Goal: Communication & Community: Answer question/provide support

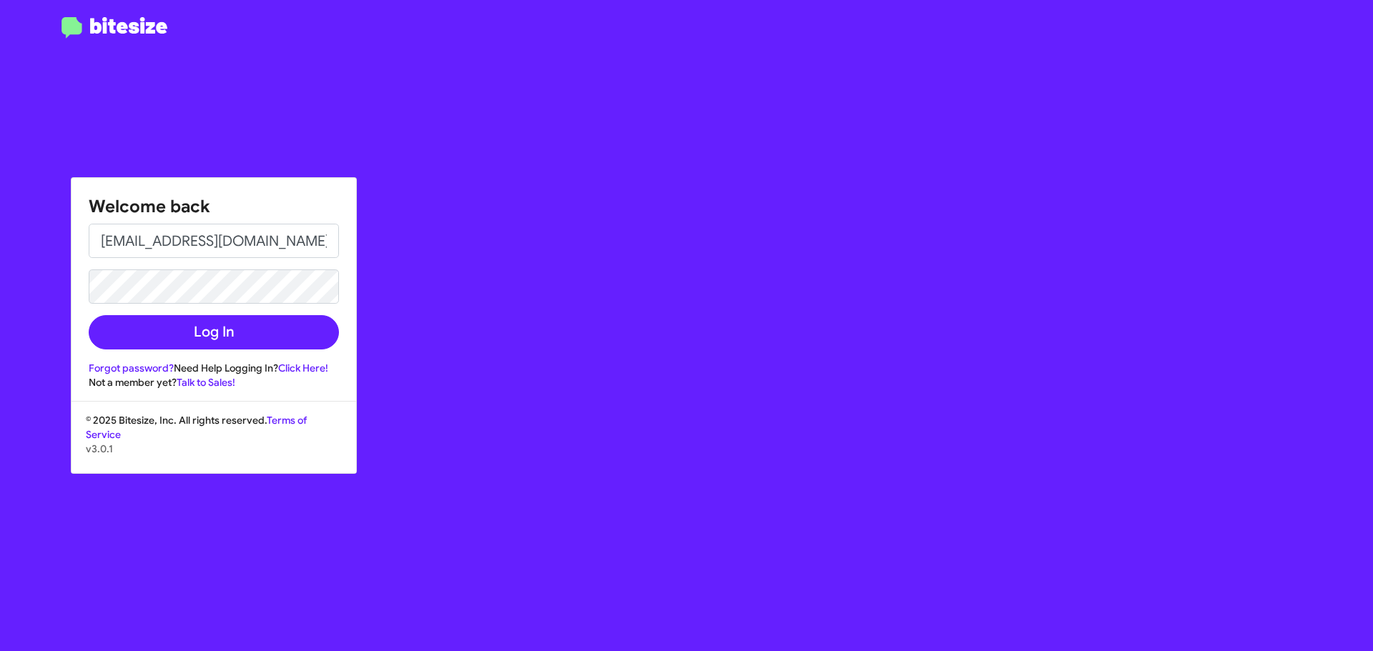
click at [171, 337] on button "Log In" at bounding box center [214, 332] width 250 height 34
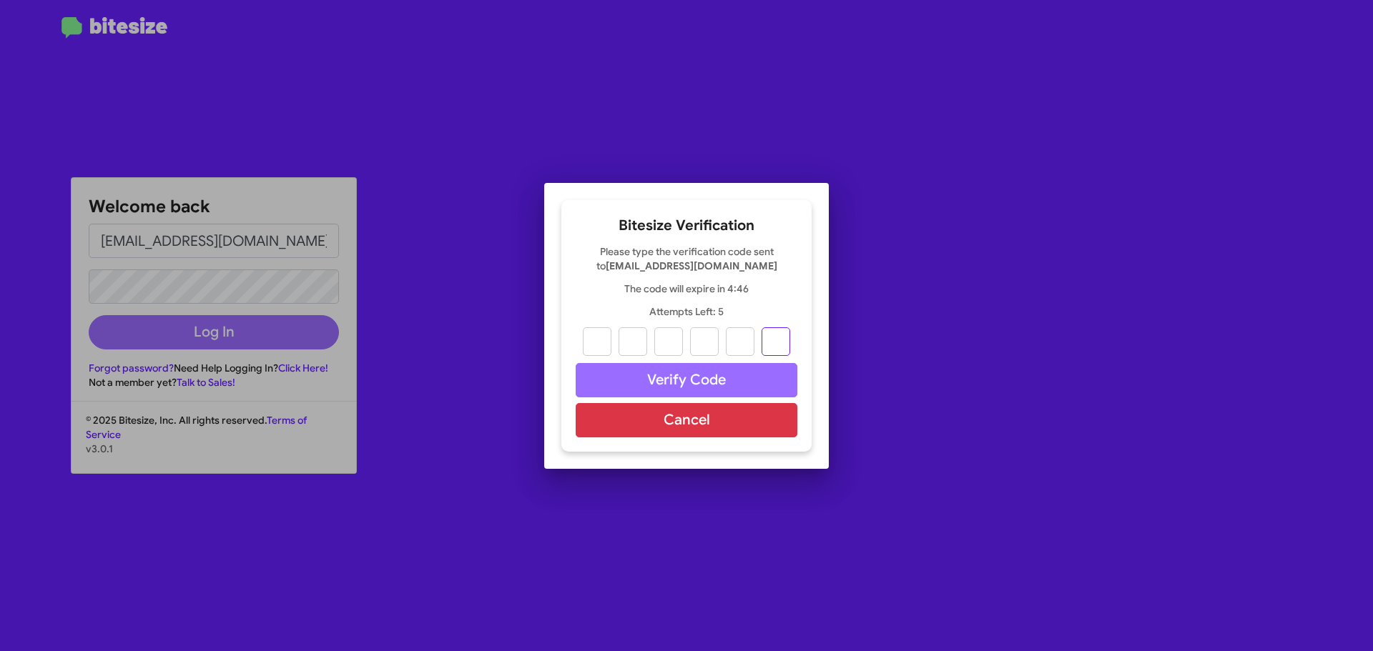
paste input "6"
type input "7"
type input "2"
type input "8"
type input "7"
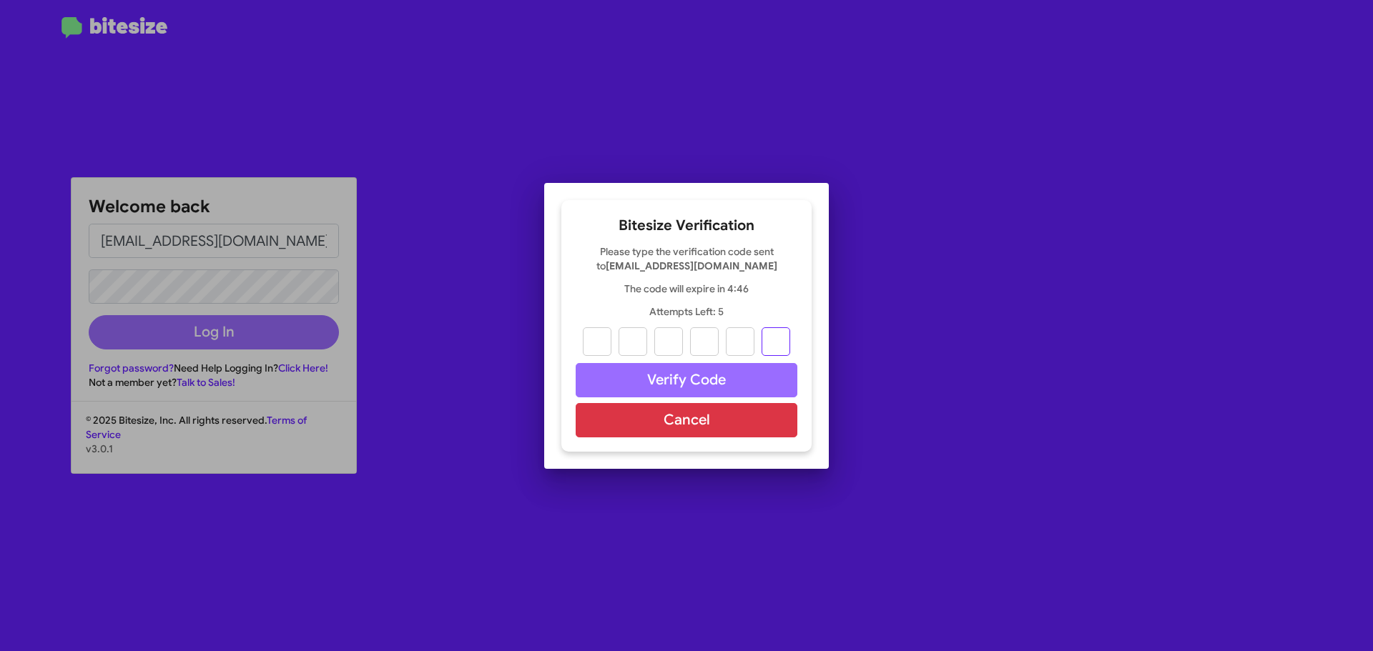
type input "4"
type input "6"
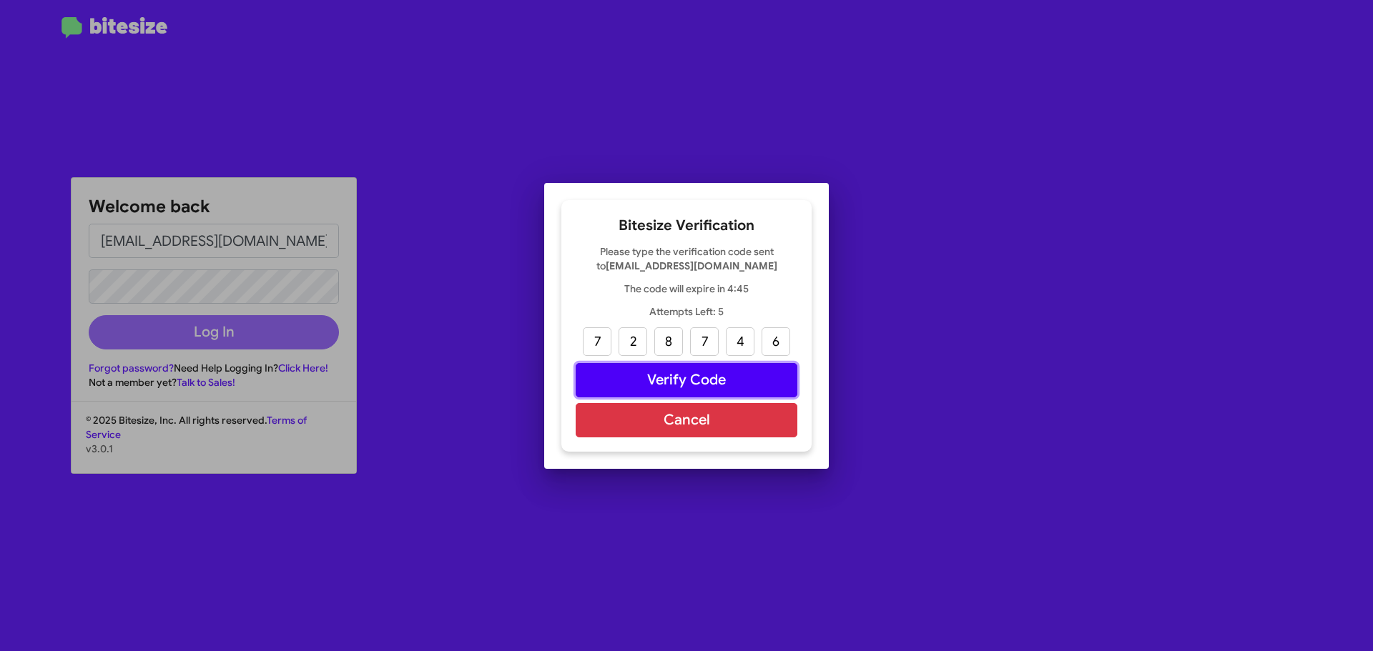
click at [689, 378] on button "Verify Code" at bounding box center [686, 380] width 222 height 34
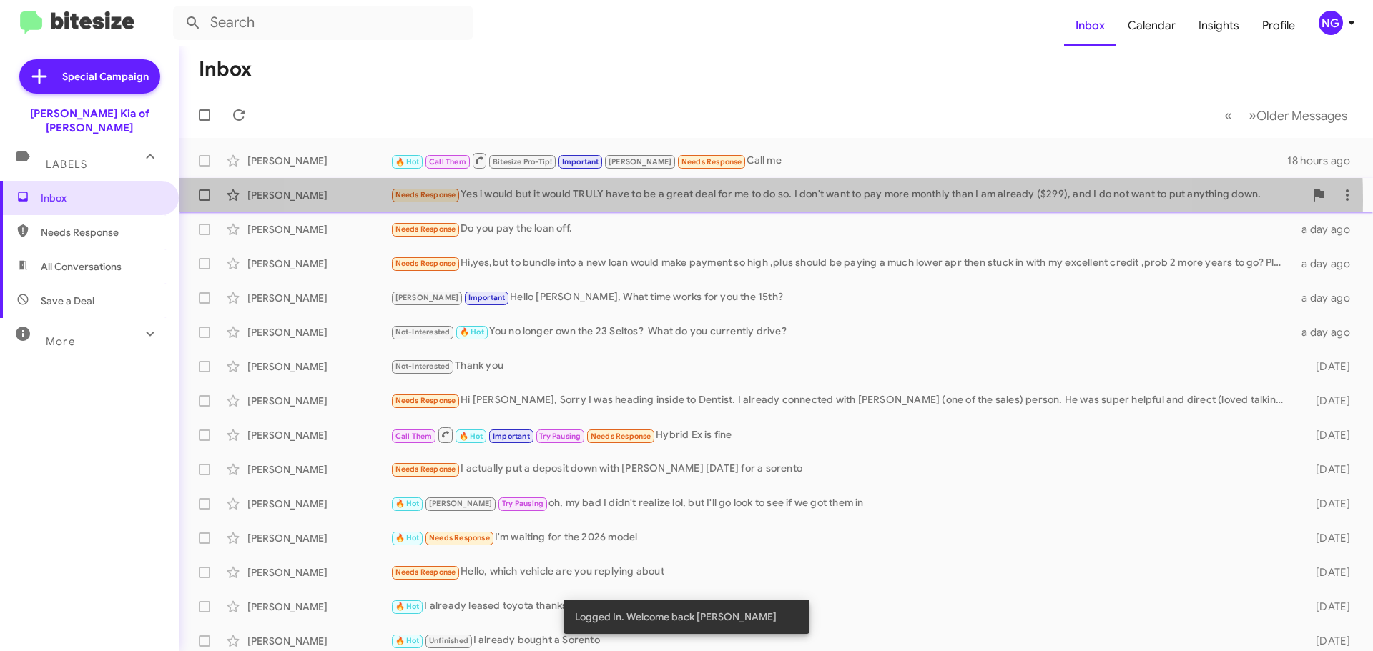
click at [732, 200] on div "Needs Response Yes i would but it would TRULY have to be a great deal for me to…" at bounding box center [847, 195] width 914 height 16
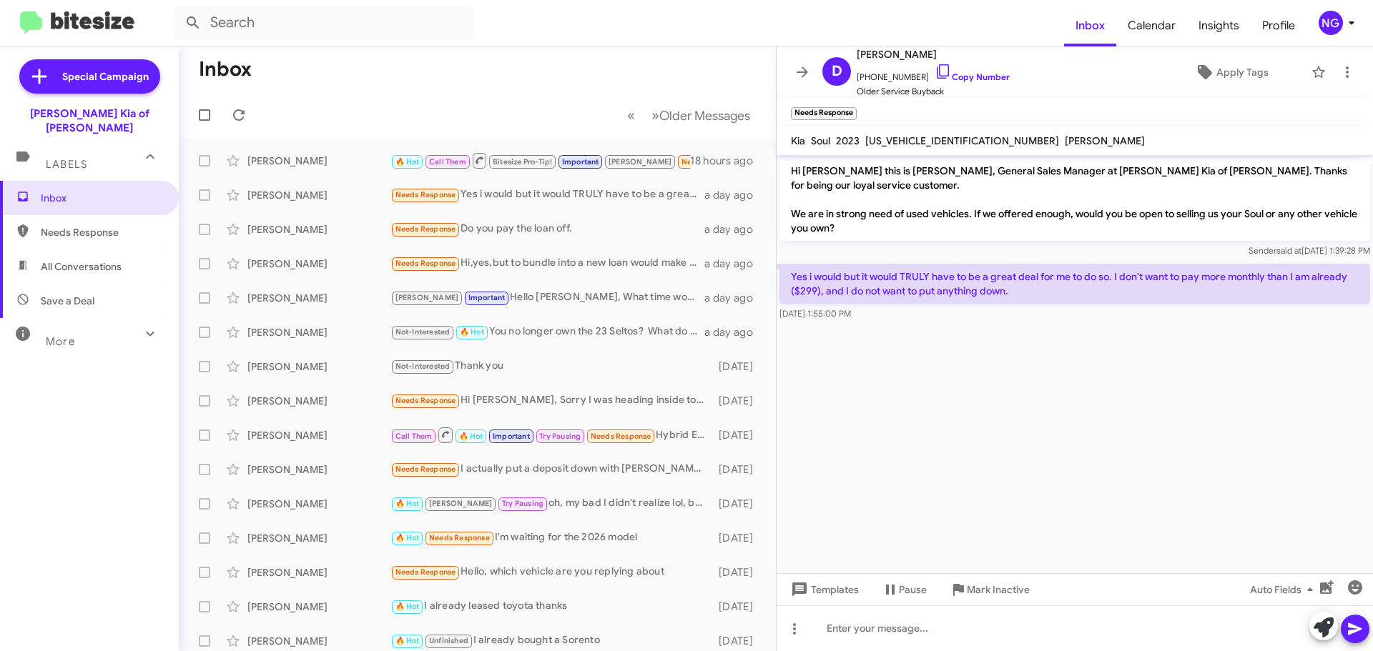
click at [915, 214] on p "Hi [PERSON_NAME] this is [PERSON_NAME], General Sales Manager at [PERSON_NAME] …" at bounding box center [1074, 199] width 591 height 83
click at [1041, 213] on p "Hi [PERSON_NAME] this is [PERSON_NAME], General Sales Manager at [PERSON_NAME] …" at bounding box center [1074, 199] width 591 height 83
click at [1150, 276] on p "Yes i would but it would TRULY have to be a great deal for me to do so. I don't…" at bounding box center [1074, 284] width 591 height 40
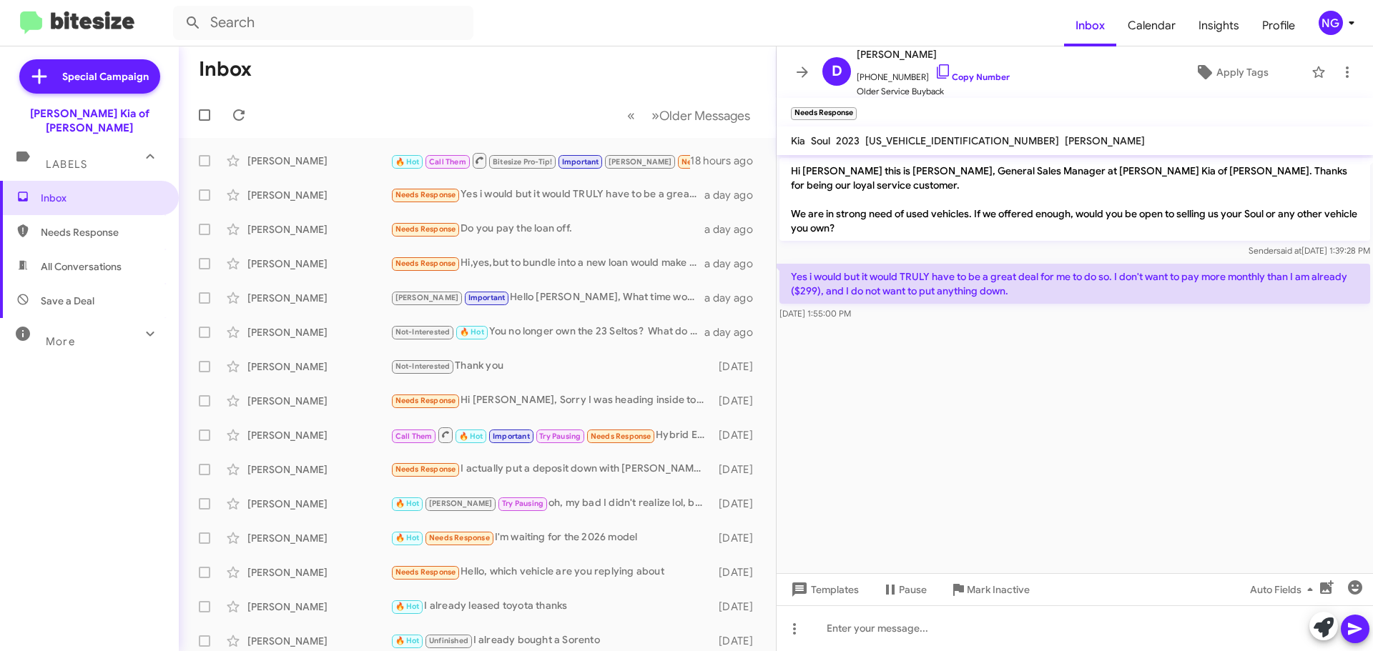
click at [957, 277] on p "Yes i would but it would TRULY have to be a great deal for me to do so. I don't…" at bounding box center [1074, 284] width 591 height 40
click at [936, 234] on p "Hi [PERSON_NAME] this is [PERSON_NAME], General Sales Manager at [PERSON_NAME] …" at bounding box center [1074, 199] width 591 height 83
click at [936, 229] on p "Hi [PERSON_NAME] this is [PERSON_NAME], General Sales Manager at [PERSON_NAME] …" at bounding box center [1074, 199] width 591 height 83
click at [910, 174] on p "Hi [PERSON_NAME] this is [PERSON_NAME], General Sales Manager at [PERSON_NAME] …" at bounding box center [1074, 199] width 591 height 83
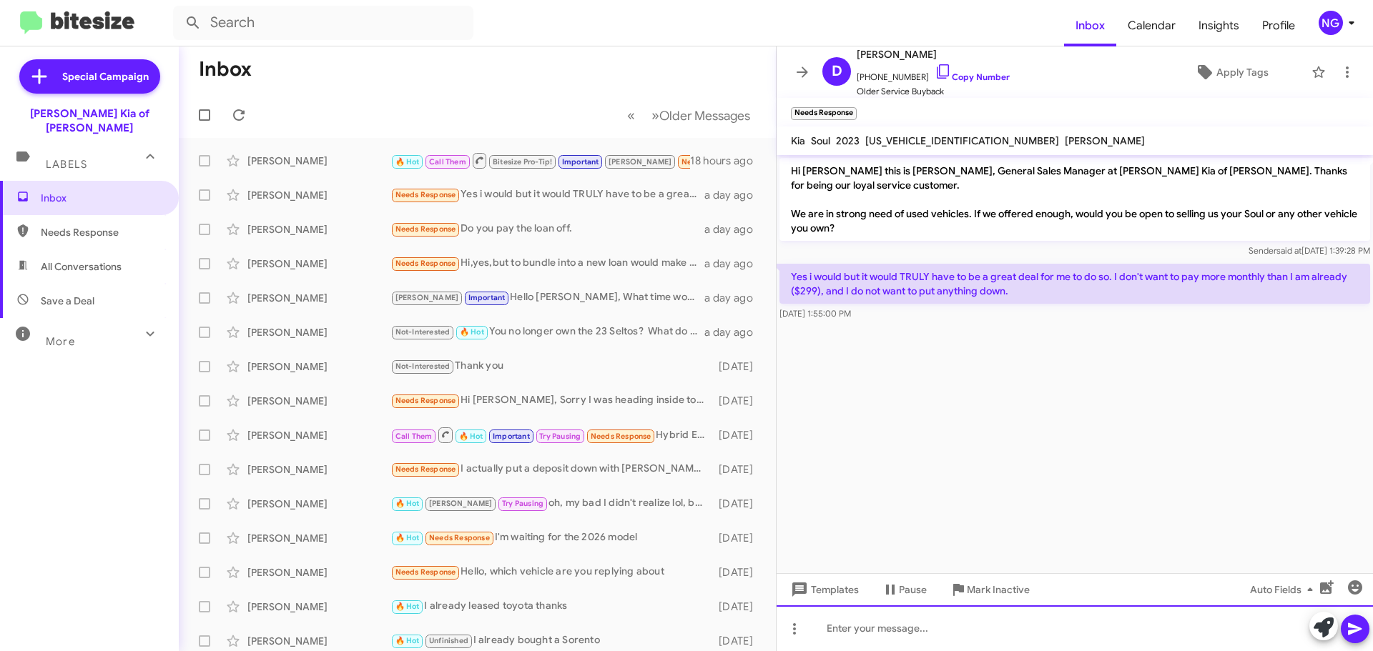
click at [938, 635] on div at bounding box center [1074, 629] width 596 height 46
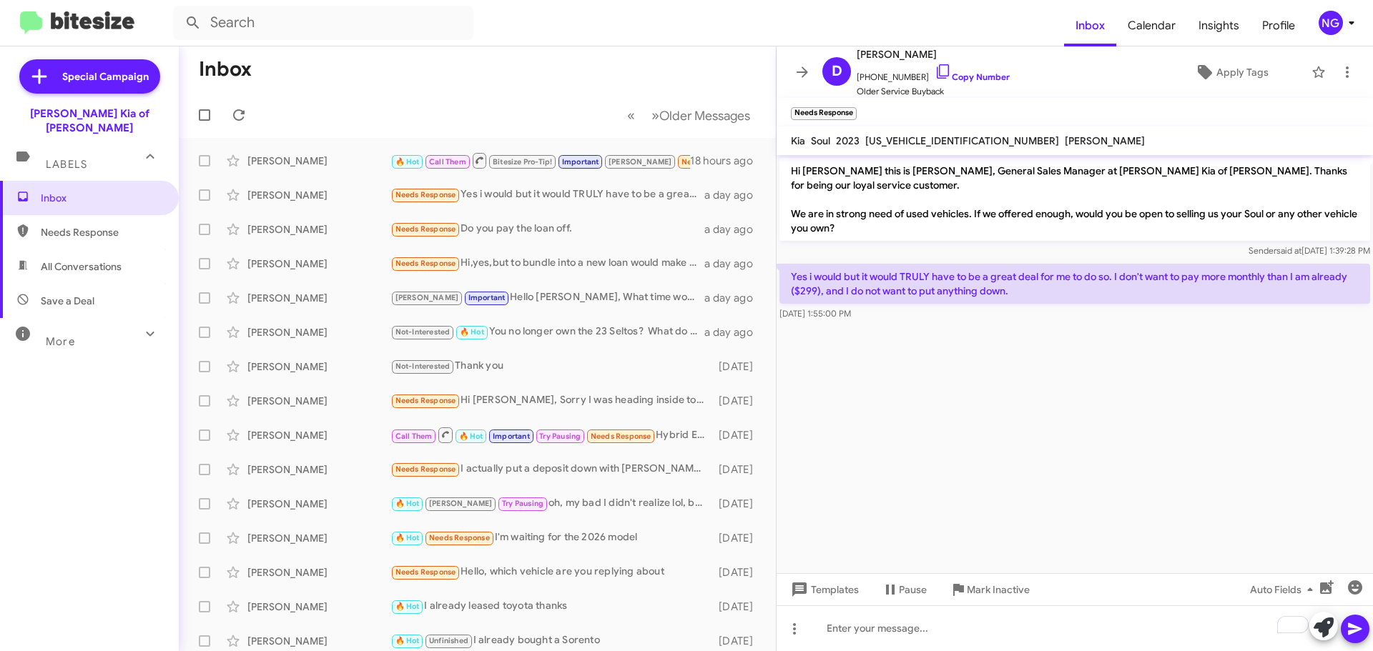
click at [896, 172] on p "Hi [PERSON_NAME] this is [PERSON_NAME], General Sales Manager at [PERSON_NAME] …" at bounding box center [1074, 199] width 591 height 83
drag, startPoint x: 1012, startPoint y: 209, endPoint x: 1011, endPoint y: 240, distance: 31.5
click at [1012, 223] on p "Hi [PERSON_NAME] this is [PERSON_NAME], General Sales Manager at [PERSON_NAME] …" at bounding box center [1074, 199] width 591 height 83
click at [1022, 327] on div at bounding box center [1074, 327] width 596 height 7
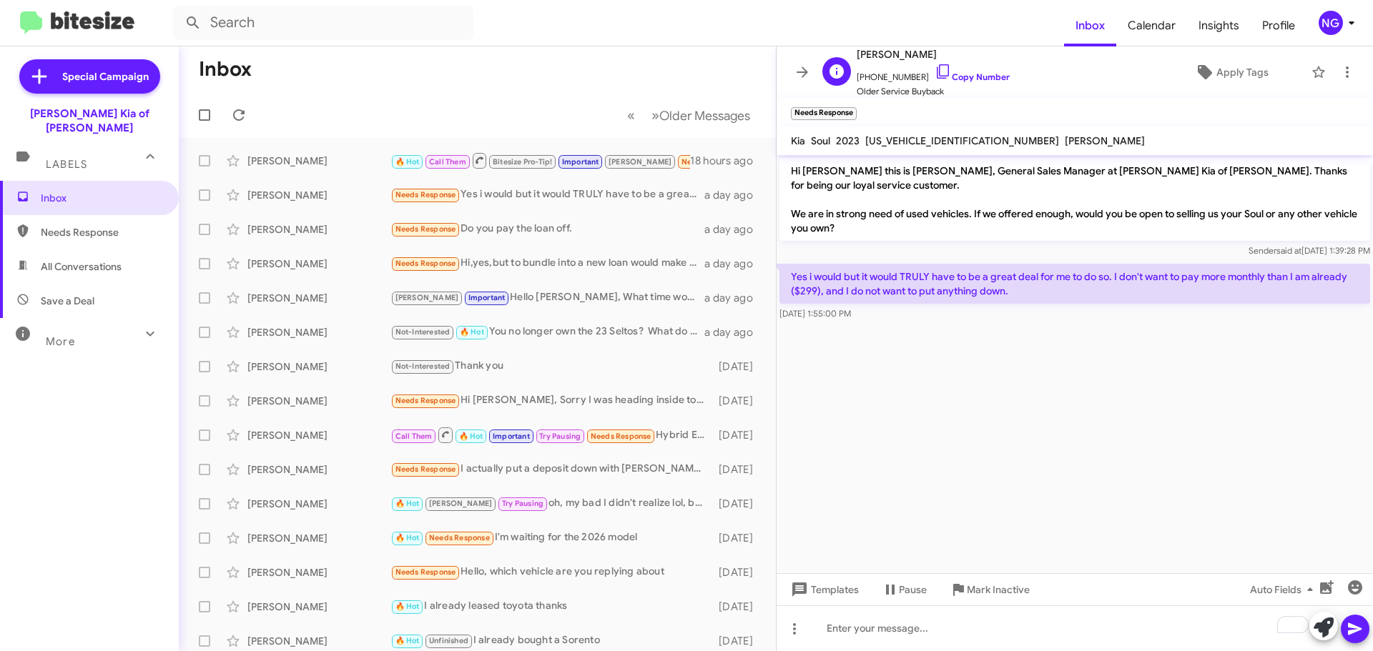
click at [889, 76] on span "[PHONE_NUMBER] Copy Number" at bounding box center [932, 73] width 153 height 21
click at [959, 74] on link "Copy Number" at bounding box center [971, 76] width 75 height 11
